Goal: Book appointment/travel/reservation

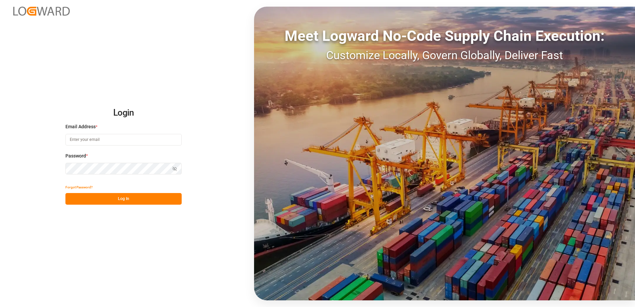
type input "[PERSON_NAME][EMAIL_ADDRESS][DOMAIN_NAME]"
click at [126, 195] on button "Log In" at bounding box center [123, 199] width 116 height 12
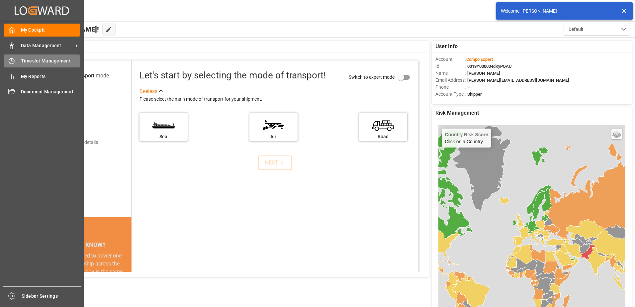
click at [12, 61] on icon at bounding box center [13, 59] width 3 height 3
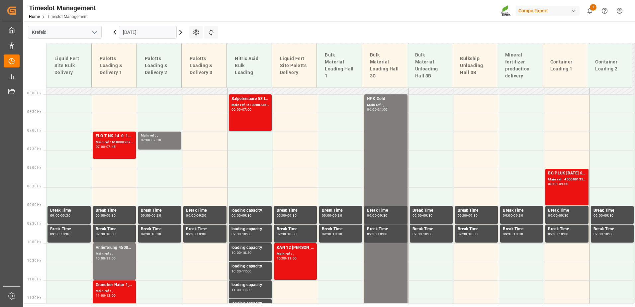
scroll to position [33, 0]
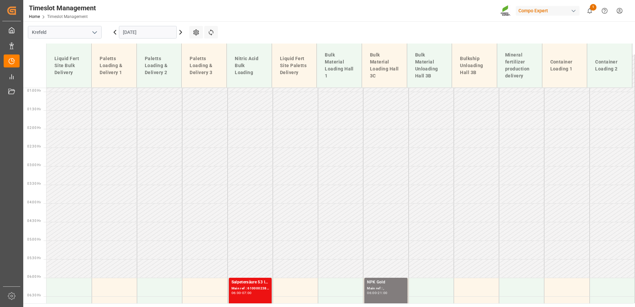
click at [130, 27] on input "[DATE]" at bounding box center [148, 32] width 58 height 13
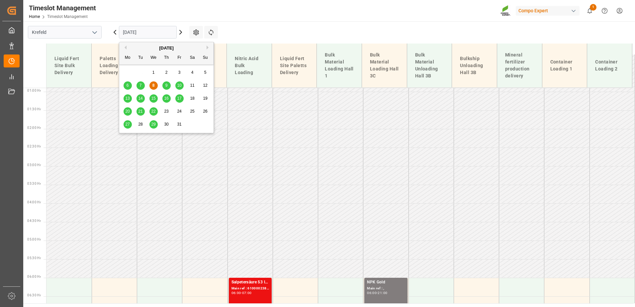
click at [166, 85] on span "9" at bounding box center [166, 85] width 2 height 5
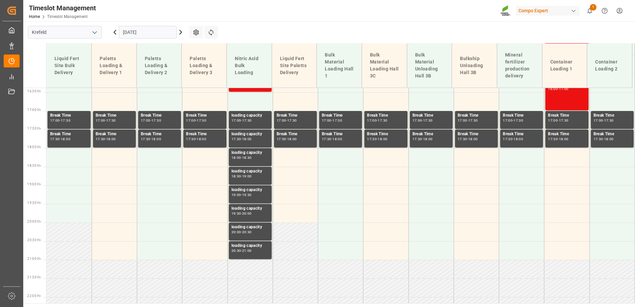
scroll to position [0, 0]
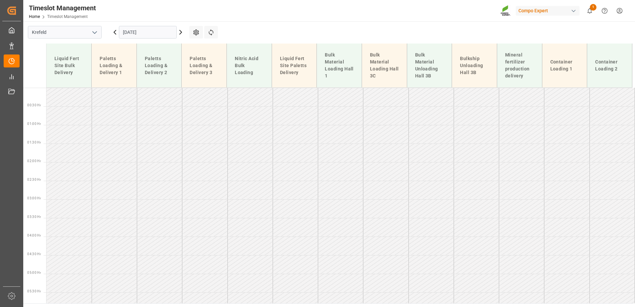
click at [161, 39] on div "[DATE]" at bounding box center [147, 32] width 83 height 22
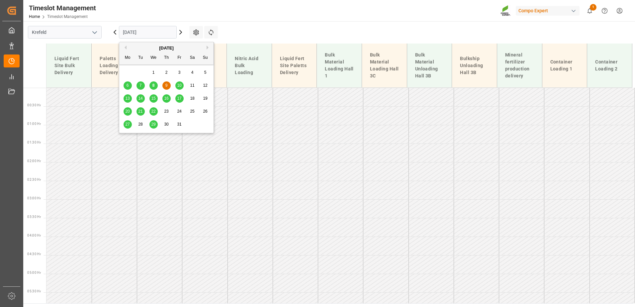
click at [162, 33] on input "[DATE]" at bounding box center [148, 32] width 58 height 13
click at [154, 84] on span "8" at bounding box center [153, 85] width 2 height 5
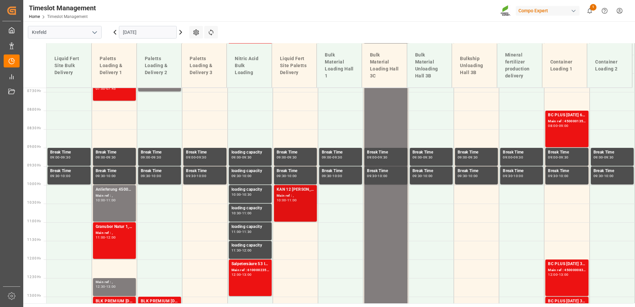
scroll to position [78, 0]
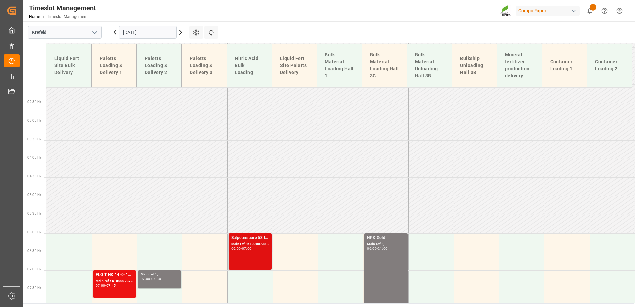
click at [248, 249] on div "07:00" at bounding box center [247, 248] width 10 height 3
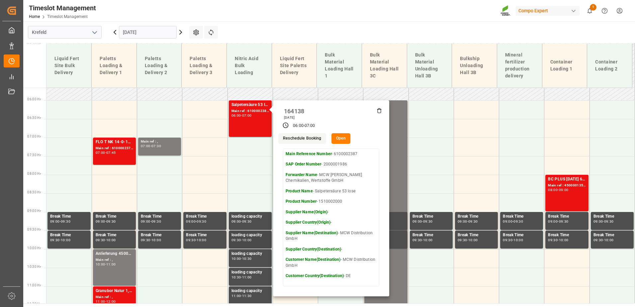
scroll to position [410, 0]
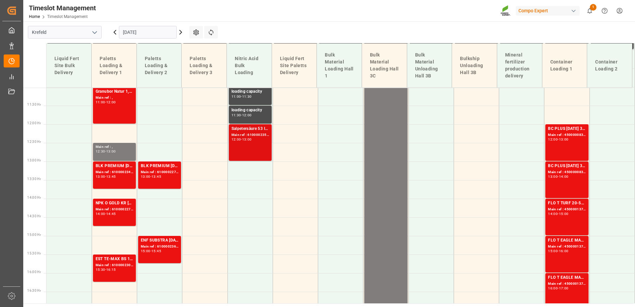
click at [255, 142] on div "Salpetersäure 53 lose Main ref : 6100002354, 2000001931 12:00 - 13:00" at bounding box center [250, 142] width 38 height 34
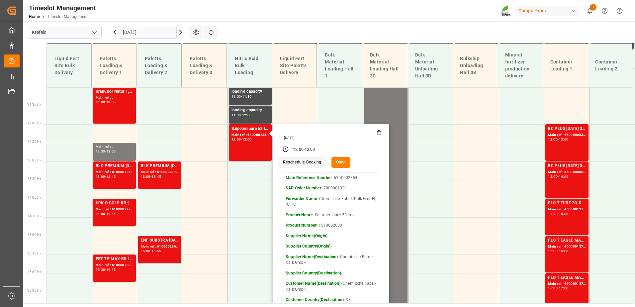
scroll to position [0, 0]
